Goal: Check status

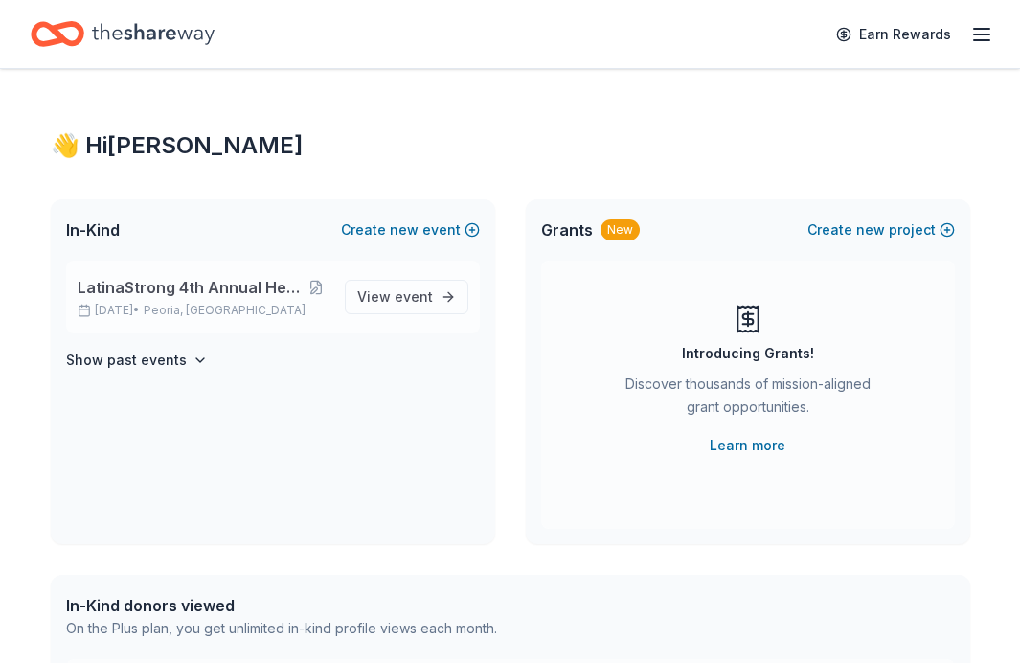
click at [232, 309] on span "Peoria, [GEOGRAPHIC_DATA]" at bounding box center [225, 310] width 162 height 15
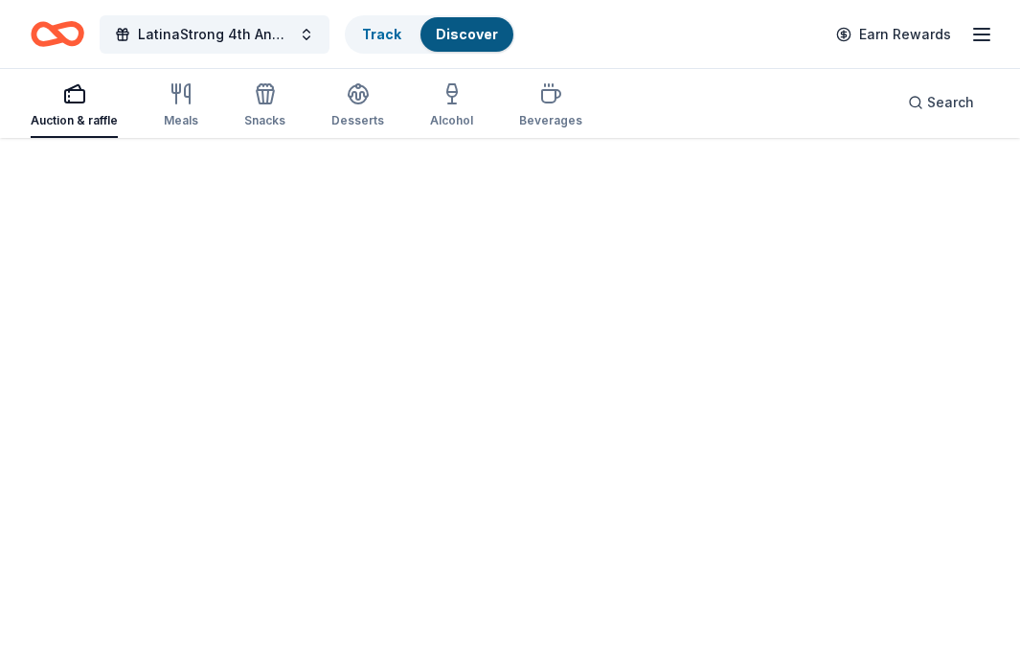
scroll to position [140, 0]
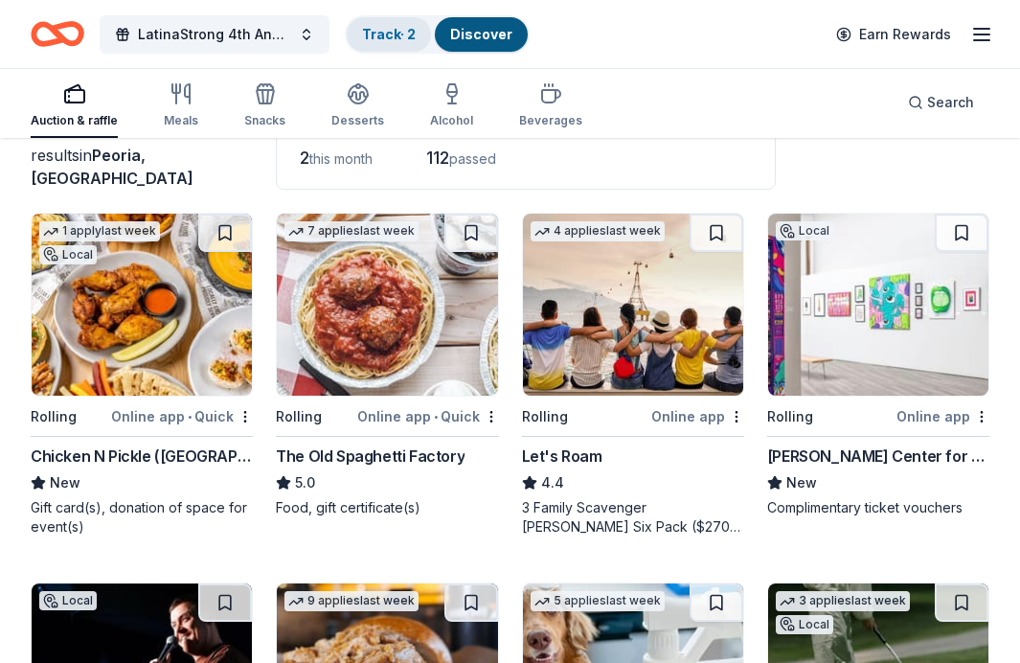
click at [380, 26] on link "Track · 2" at bounding box center [389, 34] width 54 height 16
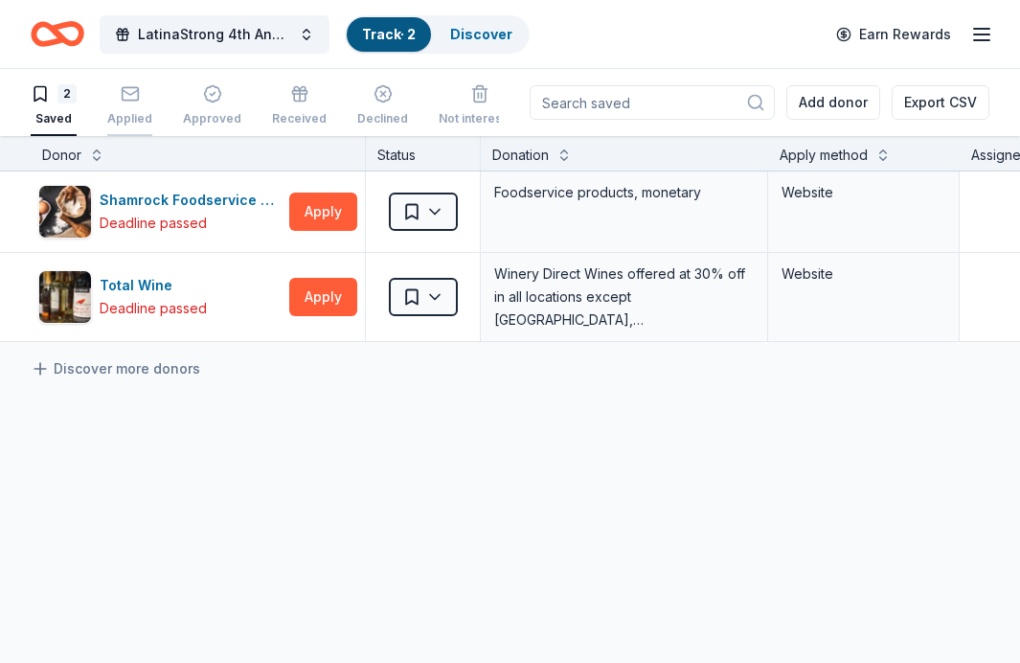
click at [122, 100] on rect "button" at bounding box center [130, 93] width 16 height 12
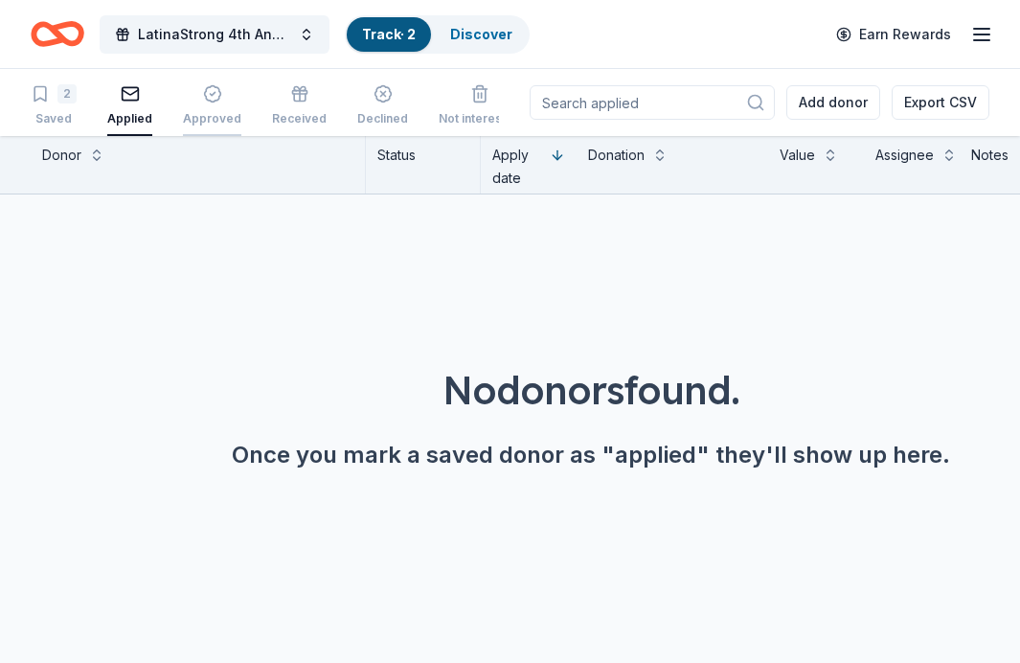
click at [203, 97] on icon "button" at bounding box center [212, 93] width 19 height 19
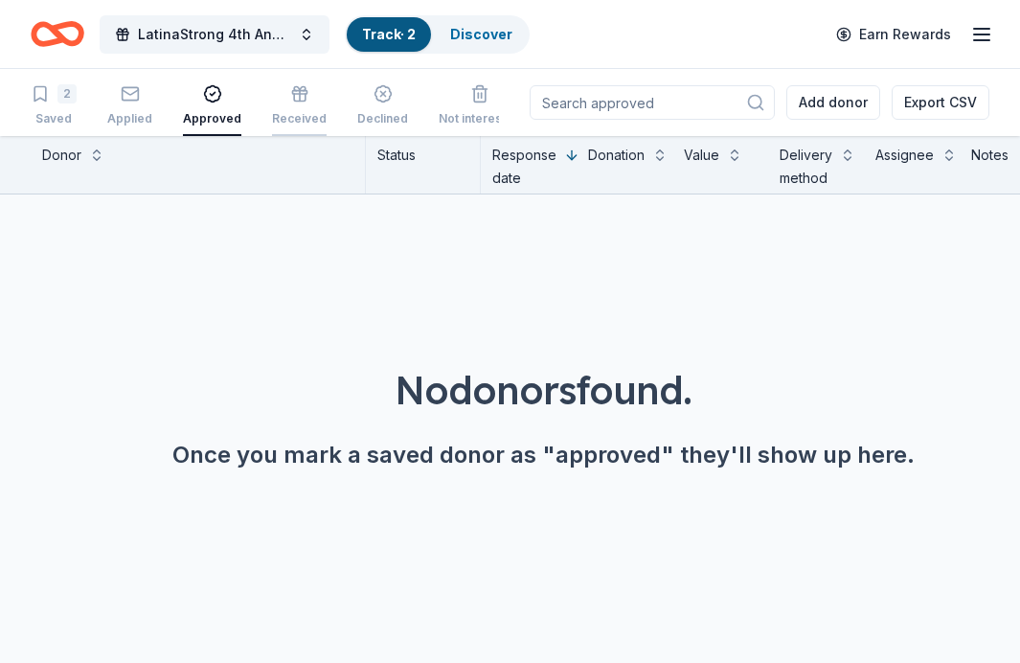
click at [273, 99] on div "button" at bounding box center [299, 93] width 55 height 19
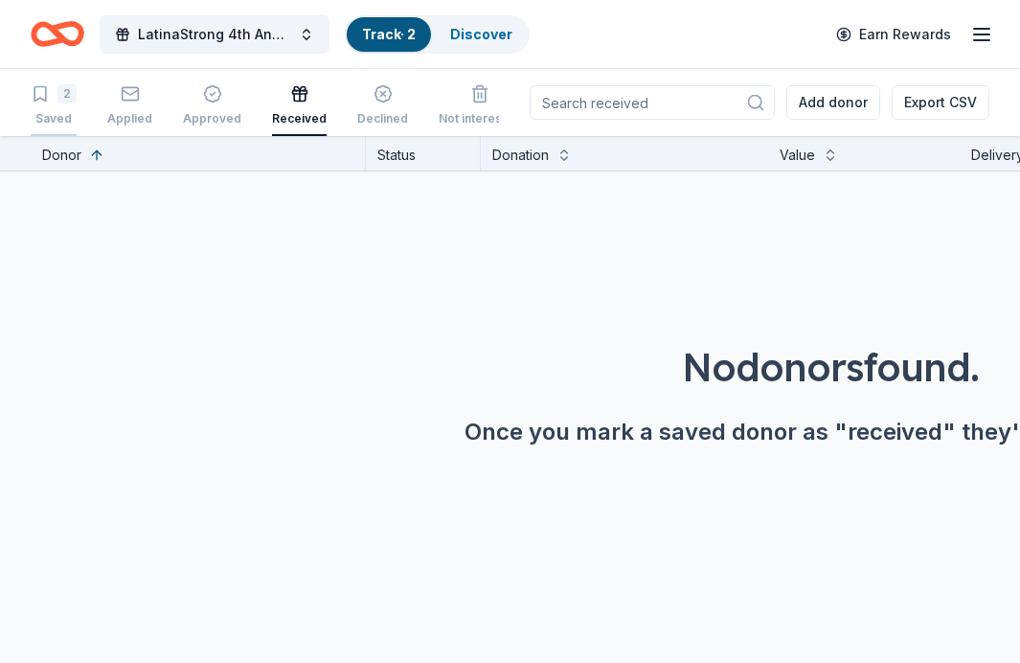
click at [73, 98] on div "2" at bounding box center [66, 93] width 19 height 19
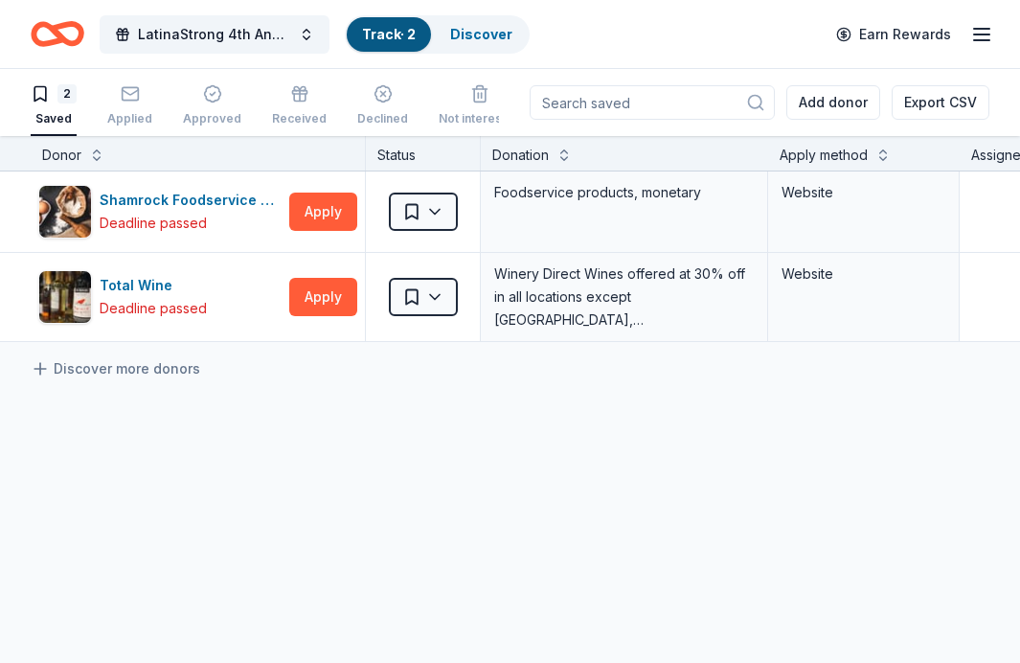
click at [983, 37] on icon "button" at bounding box center [981, 34] width 23 height 23
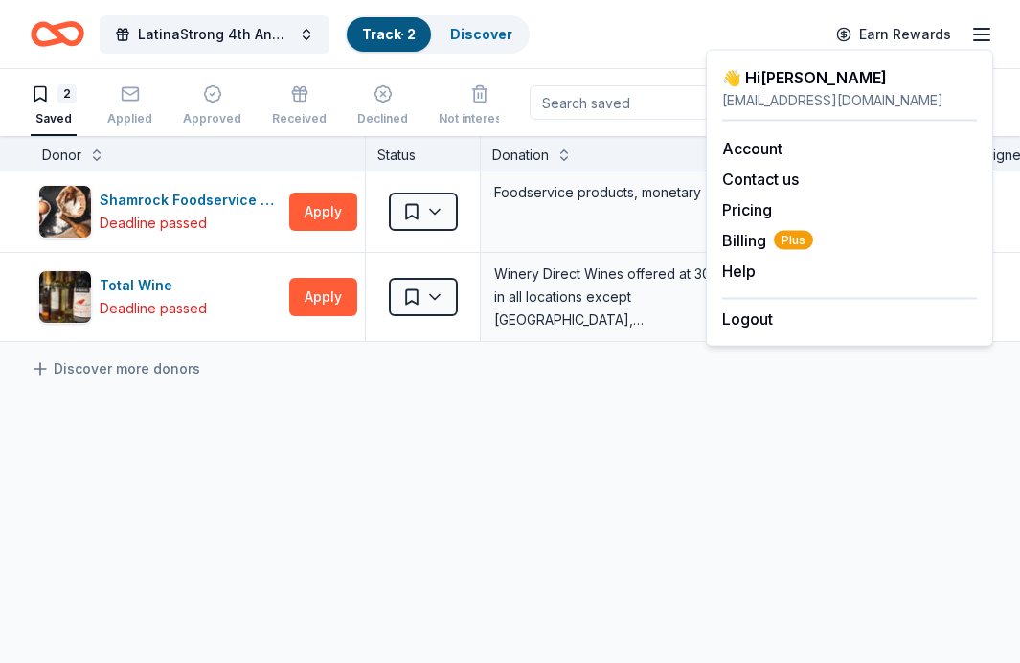
click at [664, 61] on div "LatinaStrong 4th Annual Health Equity Summit Track · 2 Discover Earn Rewards" at bounding box center [510, 34] width 1020 height 68
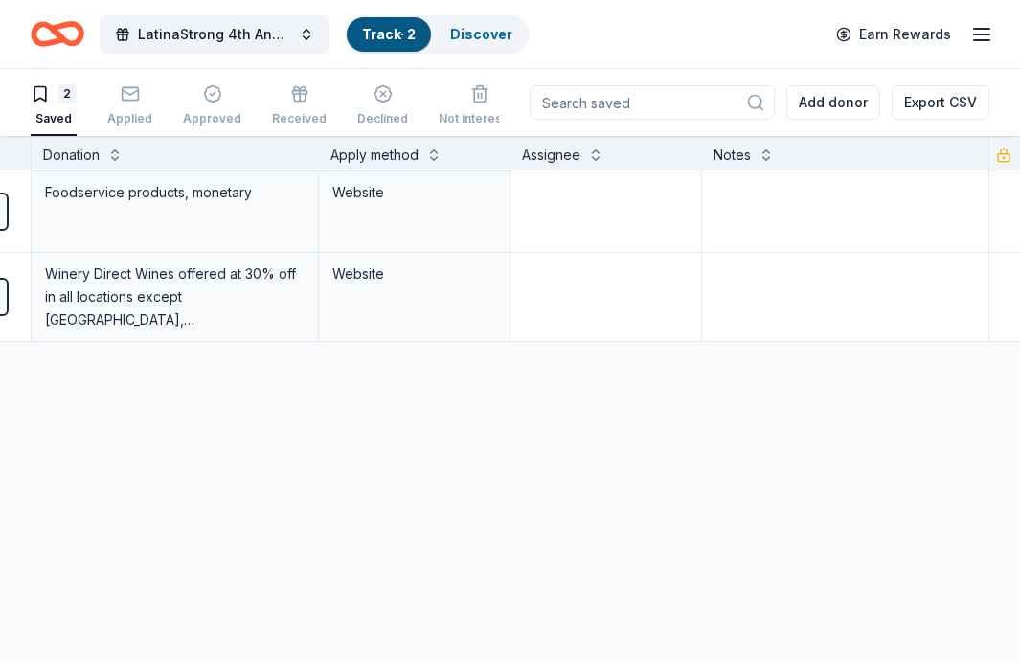
scroll to position [0, 449]
click at [977, 23] on icon "button" at bounding box center [981, 34] width 23 height 23
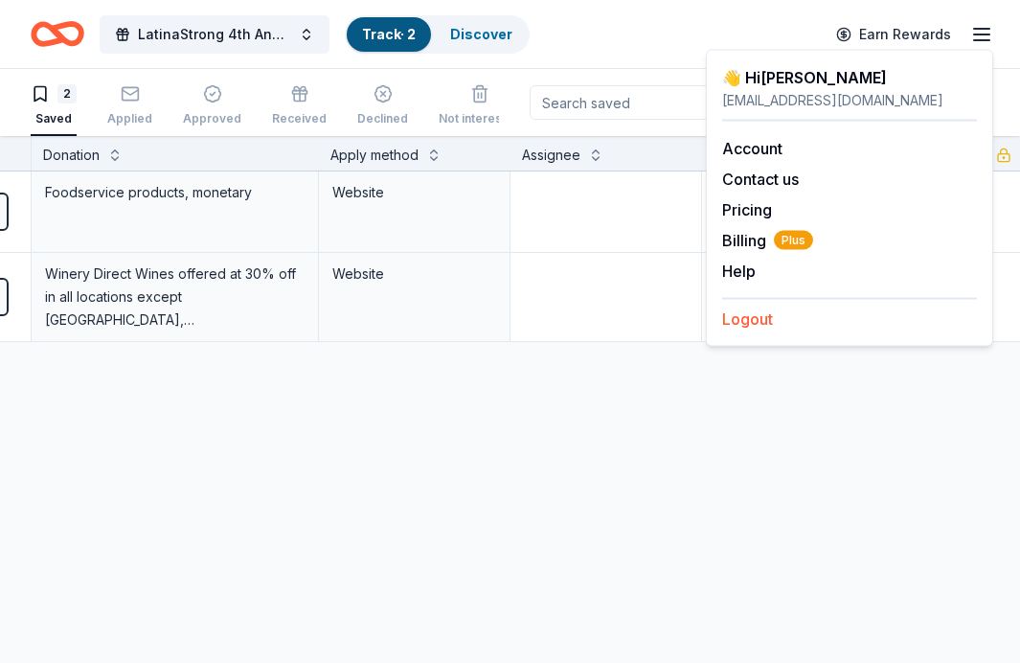
click at [742, 315] on button "Logout" at bounding box center [747, 318] width 51 height 23
